Goal: Task Accomplishment & Management: Use online tool/utility

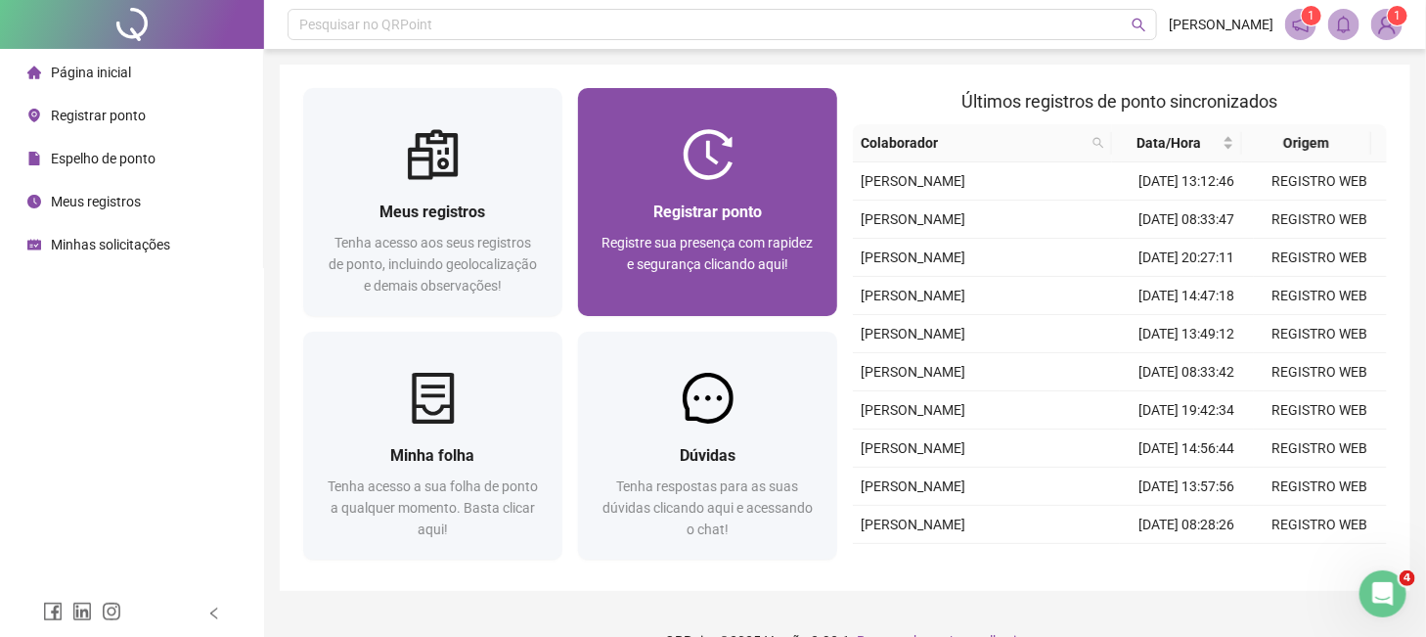
click at [625, 214] on div "Registrar ponto" at bounding box center [708, 212] width 212 height 24
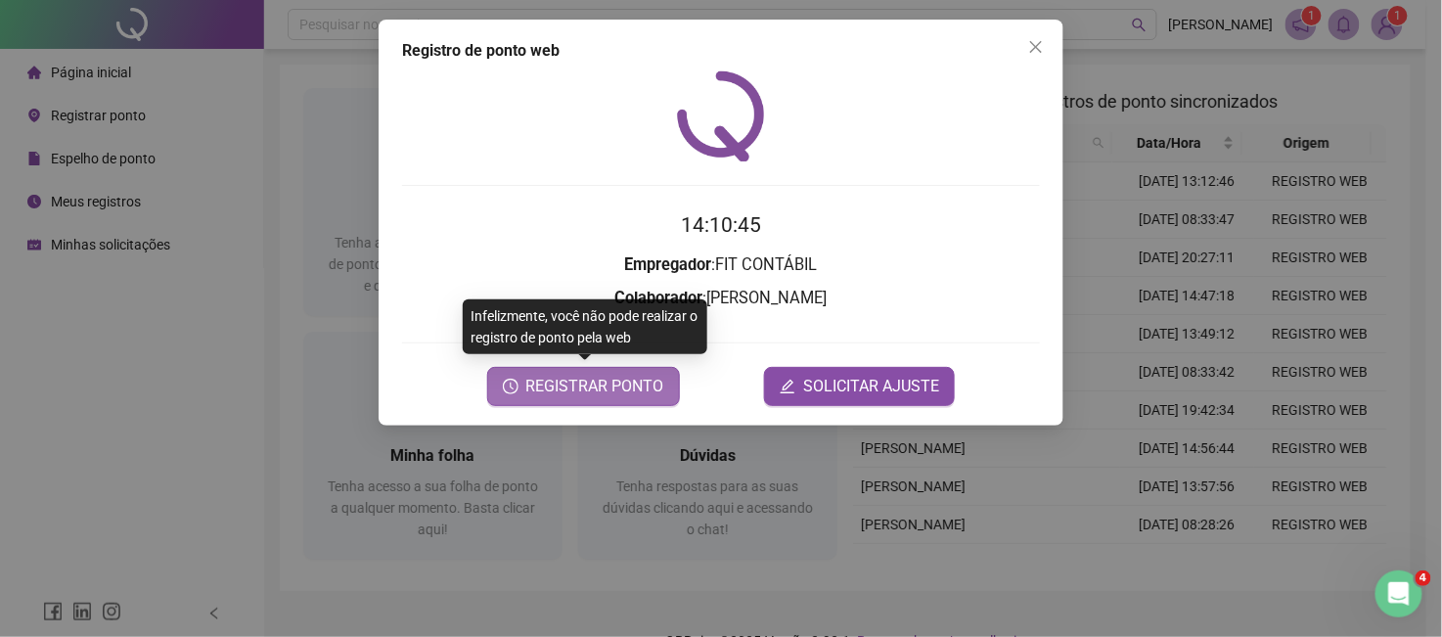
click at [586, 384] on span "REGISTRAR PONTO" at bounding box center [595, 386] width 138 height 23
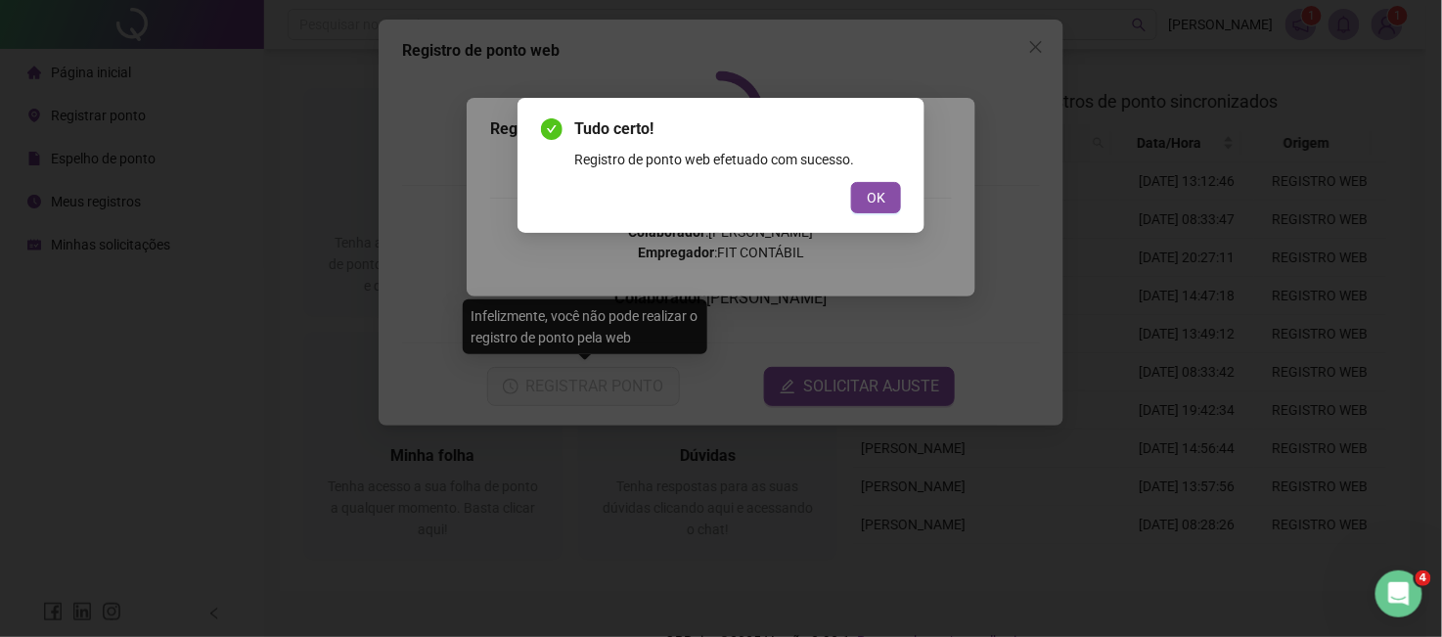
drag, startPoint x: 861, startPoint y: 200, endPoint x: 856, endPoint y: 184, distance: 16.4
click at [862, 200] on button "OK" at bounding box center [876, 197] width 50 height 31
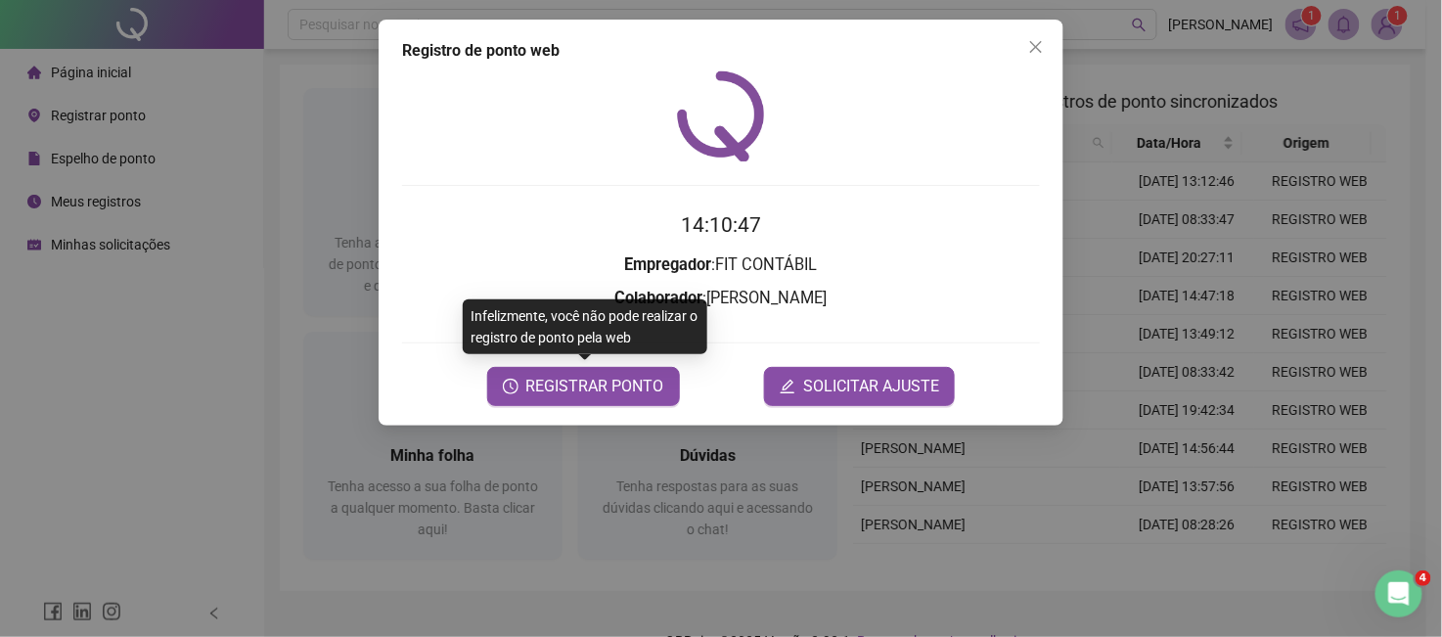
click at [1051, 44] on span "Close" at bounding box center [1035, 47] width 31 height 16
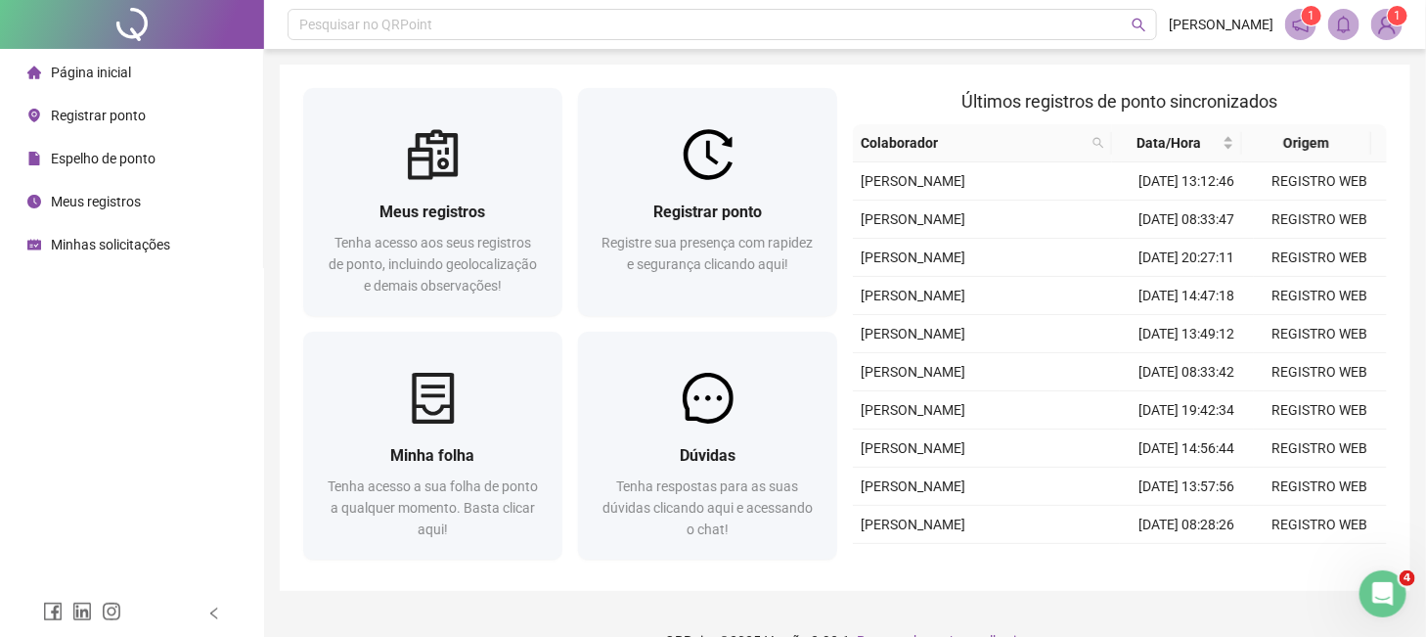
click at [108, 194] on span "Meus registros" at bounding box center [96, 202] width 90 height 16
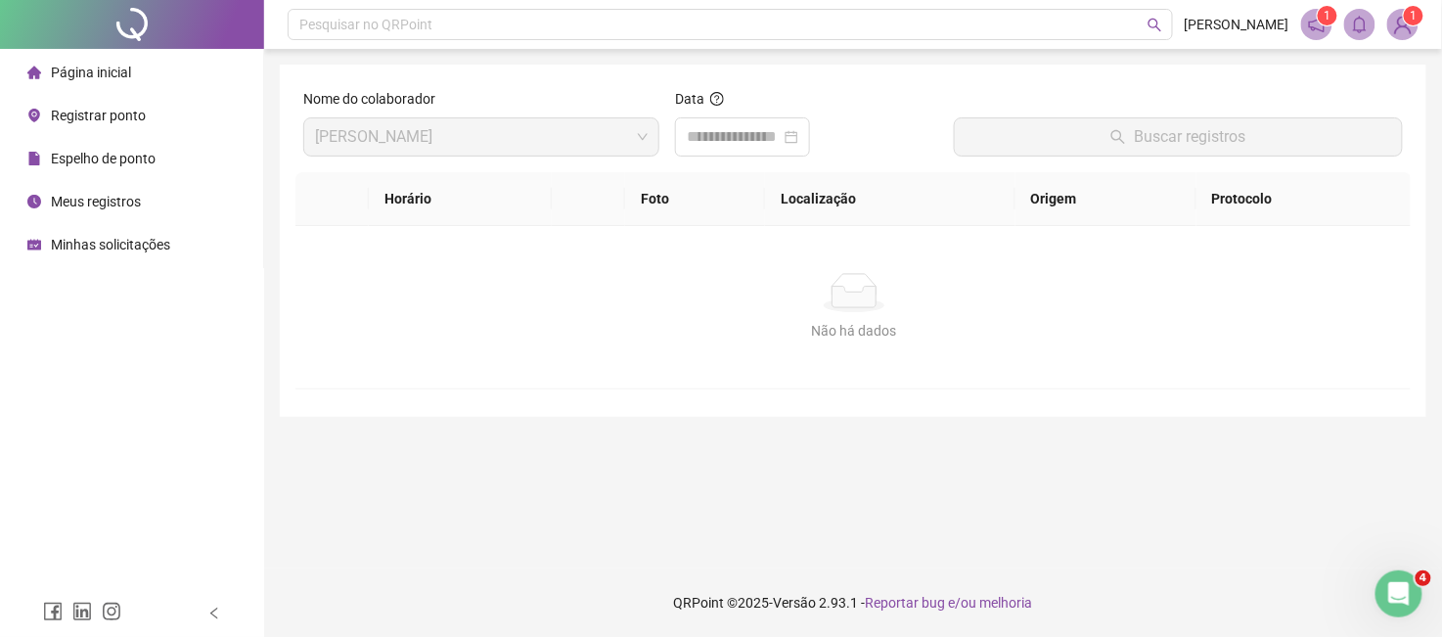
click at [100, 67] on span "Página inicial" at bounding box center [91, 73] width 80 height 16
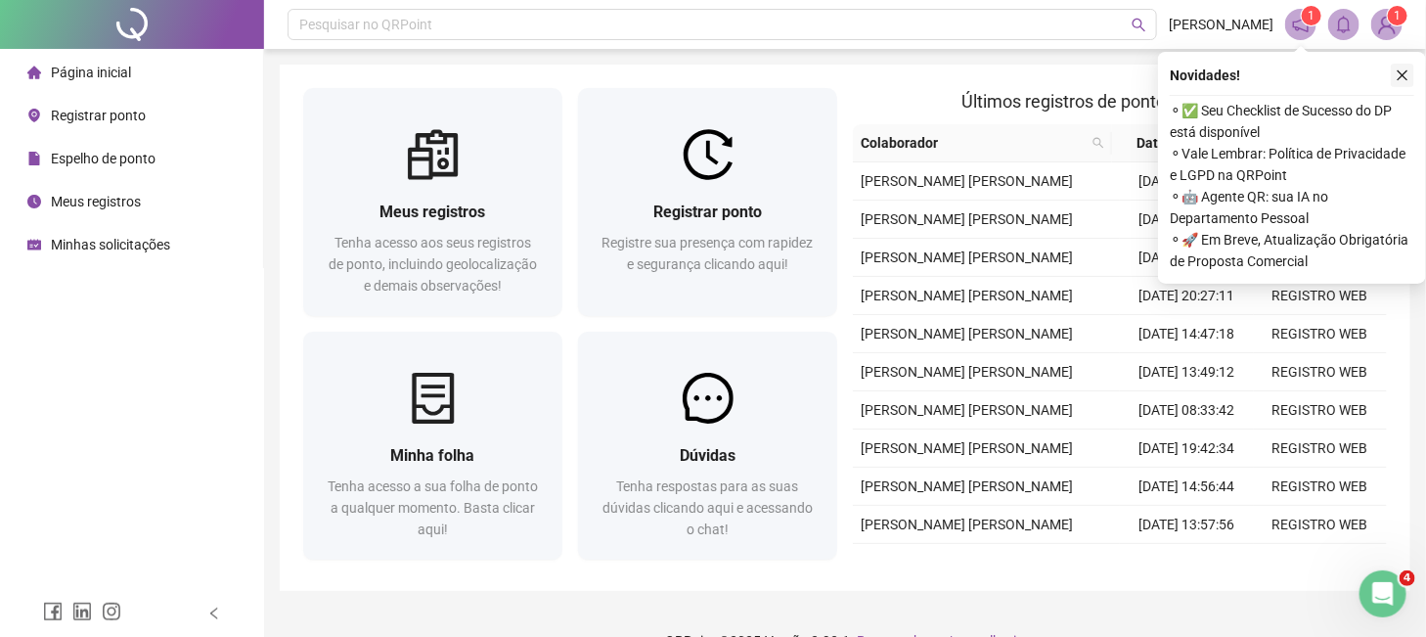
click at [1410, 74] on button "button" at bounding box center [1402, 75] width 23 height 23
